Goal: Task Accomplishment & Management: Manage account settings

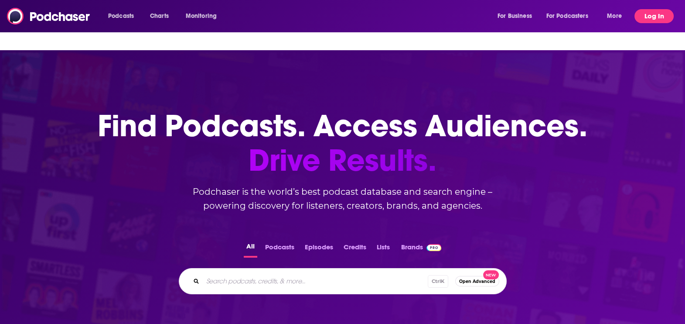
click at [646, 13] on button "Log In" at bounding box center [654, 16] width 39 height 14
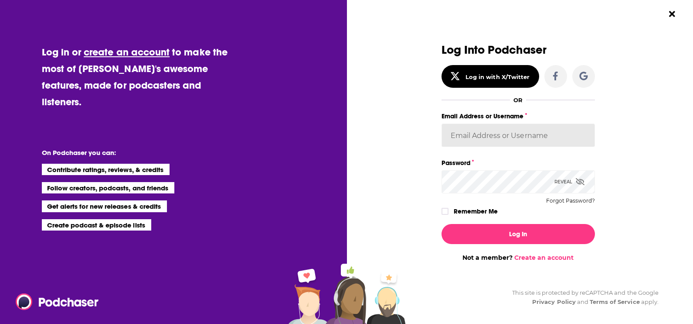
type input "[PERSON_NAME][EMAIL_ADDRESS][PERSON_NAME][DOMAIN_NAME]"
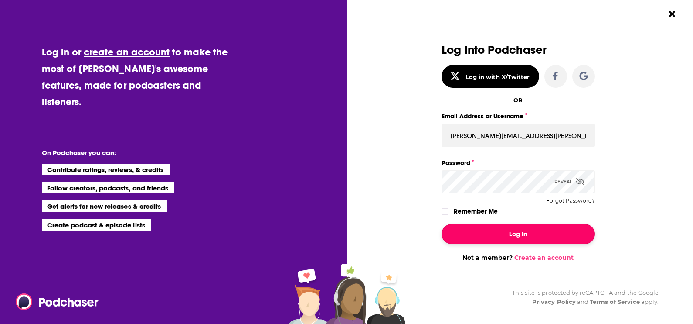
click at [556, 232] on button "Log In" at bounding box center [519, 234] width 154 height 20
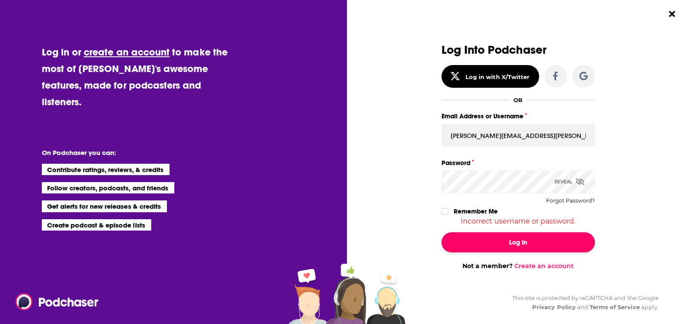
click at [534, 240] on button "Log In" at bounding box center [519, 242] width 154 height 20
